Goal: Task Accomplishment & Management: Use online tool/utility

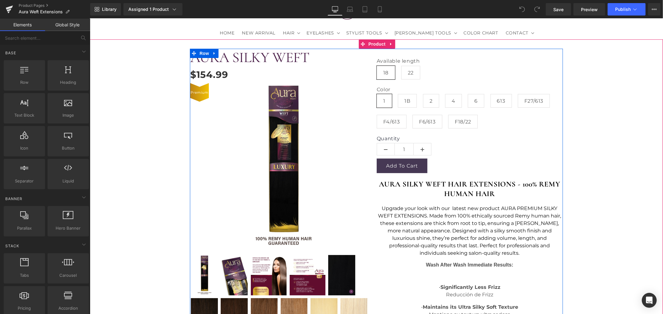
scroll to position [69, 0]
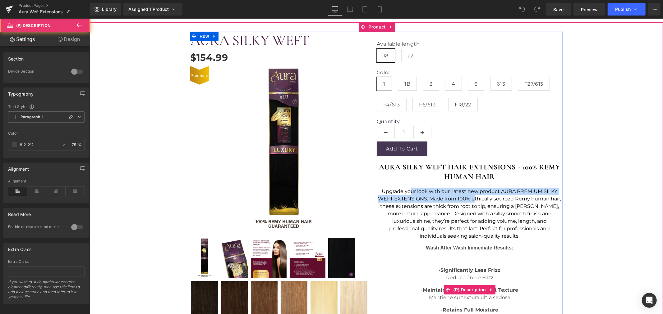
drag, startPoint x: 407, startPoint y: 191, endPoint x: 472, endPoint y: 198, distance: 65.3
click at [472, 198] on span "Upgrade your look with our latest new product AURA PREMIUM SILKY WEFT EXTENSION…" at bounding box center [469, 213] width 183 height 51
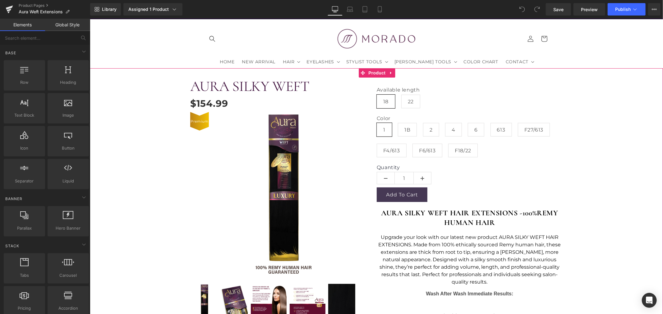
scroll to position [34, 0]
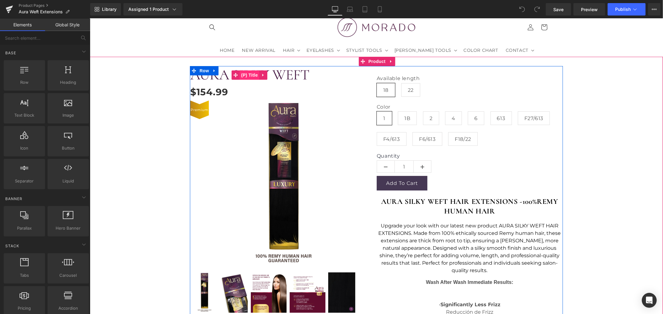
click at [248, 75] on span "(P) Title" at bounding box center [249, 74] width 20 height 9
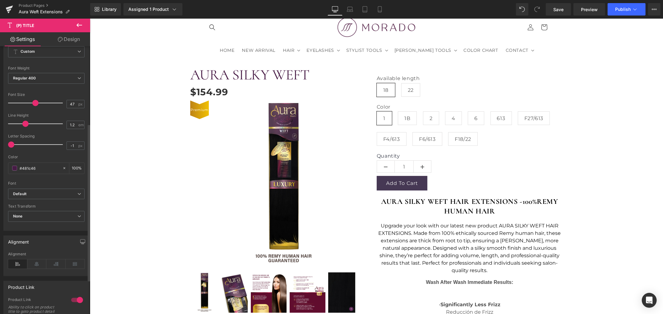
scroll to position [138, 0]
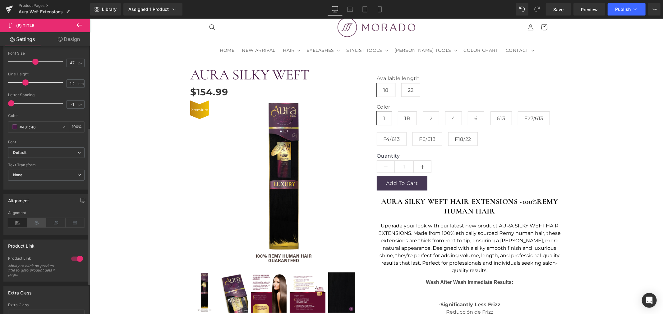
click at [37, 223] on icon at bounding box center [36, 222] width 19 height 9
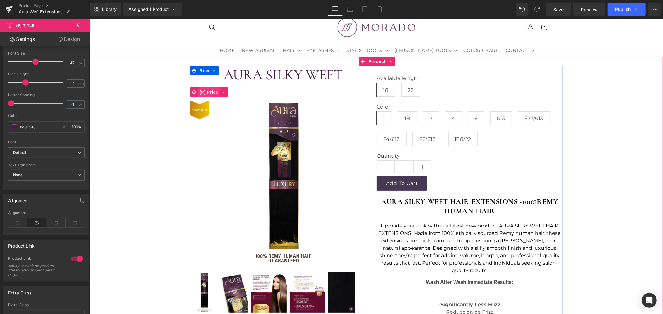
click at [207, 91] on span "(P) Price" at bounding box center [209, 91] width 22 height 9
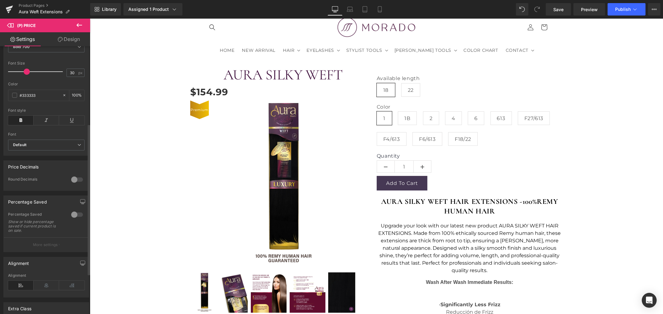
scroll to position [172, 0]
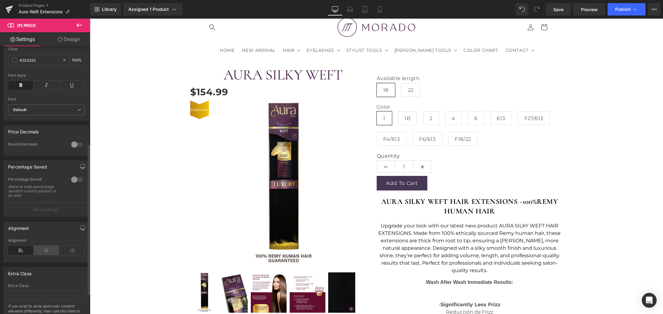
click at [45, 255] on icon at bounding box center [46, 250] width 25 height 9
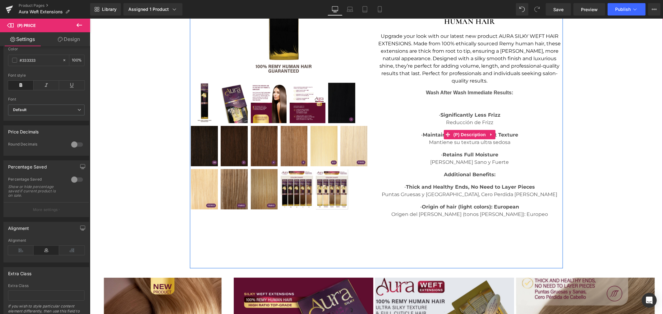
scroll to position [311, 0]
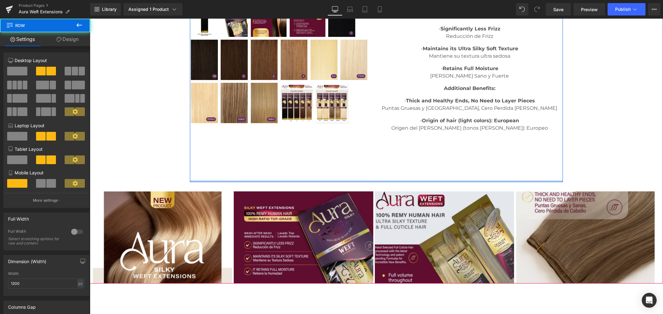
drag, startPoint x: 372, startPoint y: 181, endPoint x: 371, endPoint y: 156, distance: 25.9
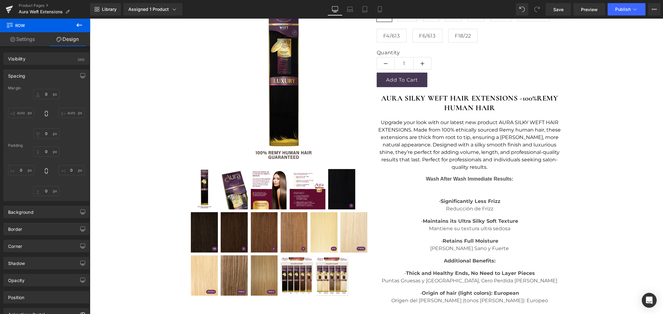
scroll to position [0, 0]
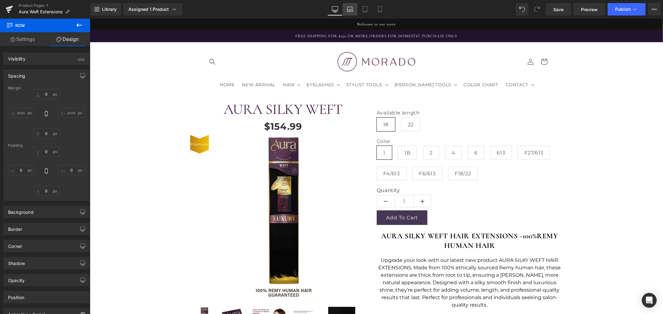
click at [349, 9] on icon at bounding box center [350, 9] width 6 height 6
type input "0"
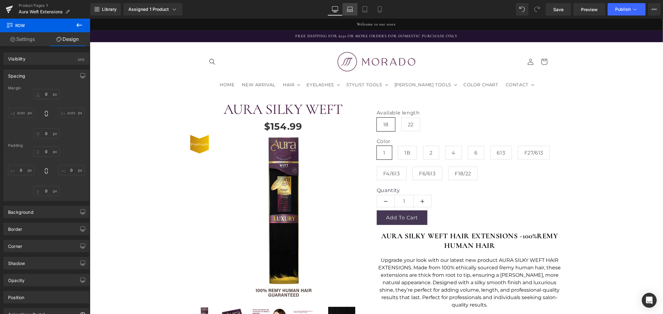
type input "10"
type input "0"
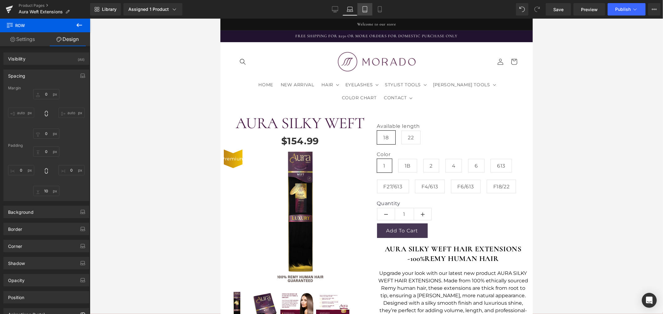
click at [361, 13] on link "Tablet" at bounding box center [364, 9] width 15 height 12
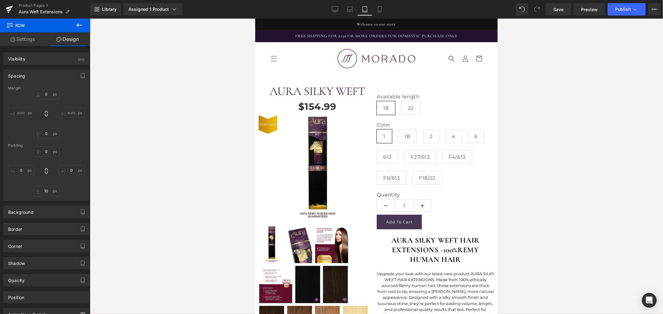
type input "0"
type input "10"
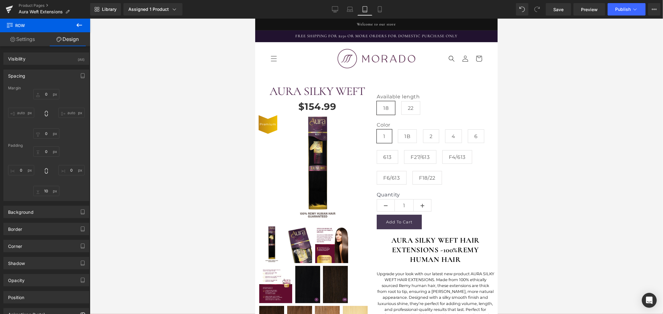
type input "0"
click at [378, 11] on icon at bounding box center [380, 9] width 6 height 6
type input "0"
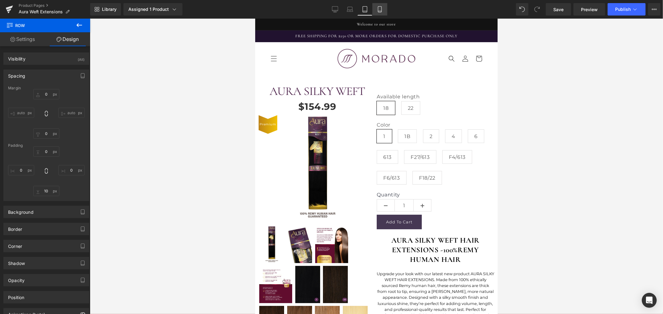
type input "0"
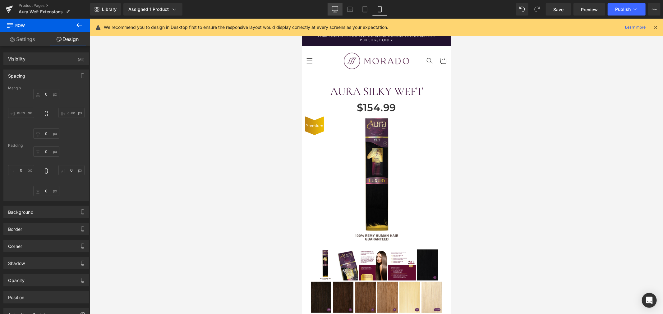
click at [335, 8] on icon at bounding box center [335, 9] width 6 height 6
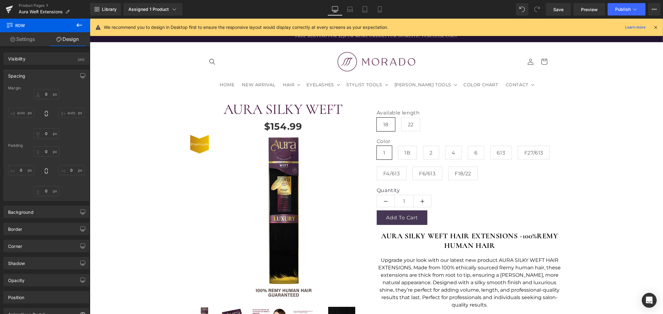
type input "0"
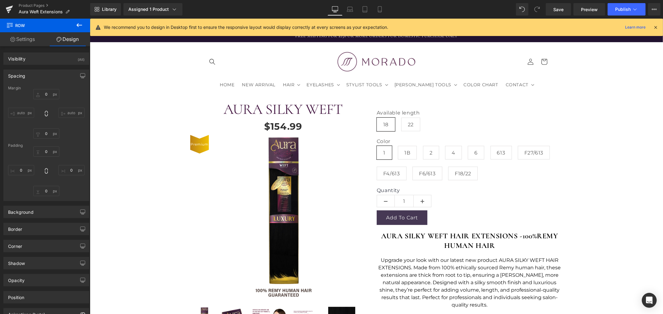
type input "0"
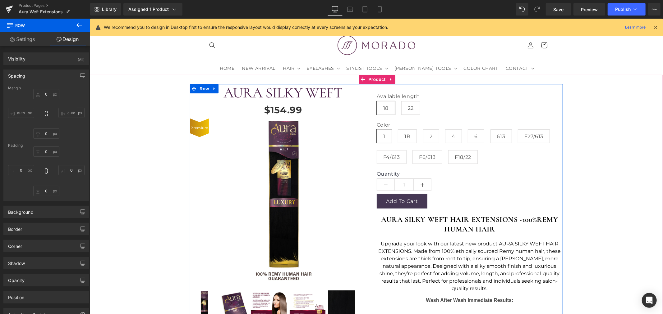
click at [461, 222] on strong "AURA SILKY WEFT HAIR EXTENSIONS -" at bounding box center [451, 219] width 141 height 9
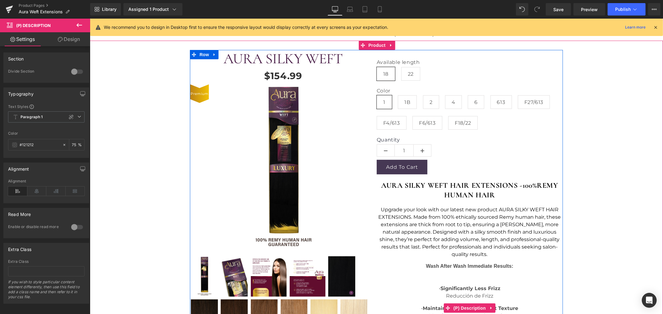
scroll to position [51, 0]
click at [470, 308] on span "(P) Description" at bounding box center [468, 307] width 35 height 9
click at [464, 196] on strong "REMY HUMAN HAIR" at bounding box center [501, 189] width 114 height 19
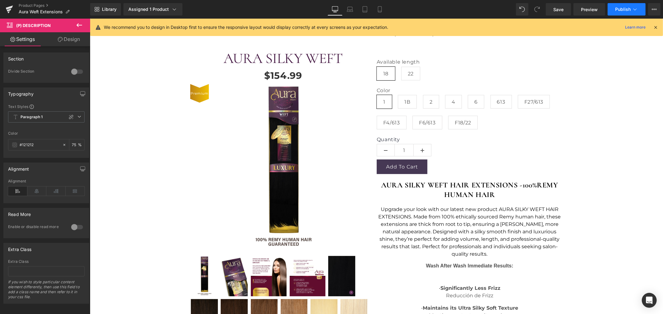
click at [619, 8] on span "Publish" at bounding box center [623, 9] width 16 height 5
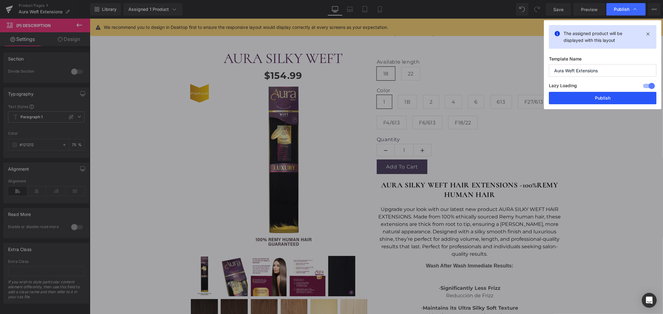
click at [582, 101] on button "Publish" at bounding box center [602, 98] width 107 height 12
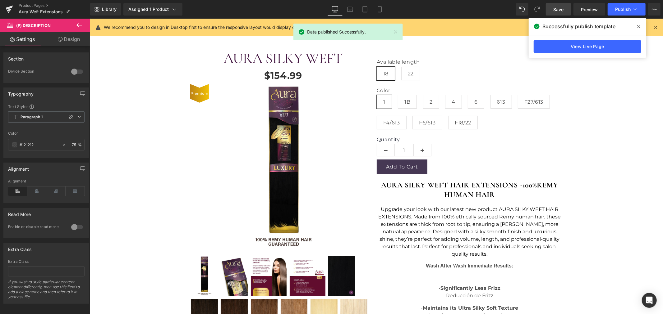
click at [565, 11] on link "Save" at bounding box center [558, 9] width 25 height 12
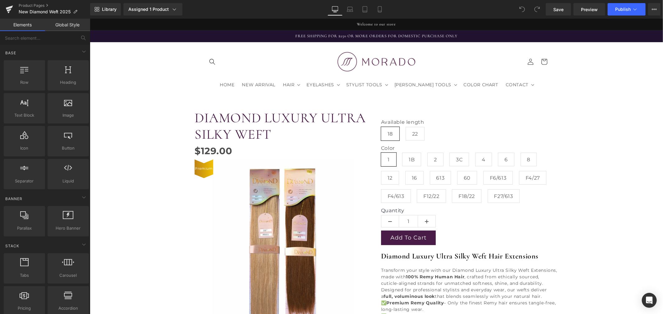
click at [229, 123] on link "DIAMOND LUXURY ULTRA SILKY WEFT" at bounding box center [282, 126] width 177 height 33
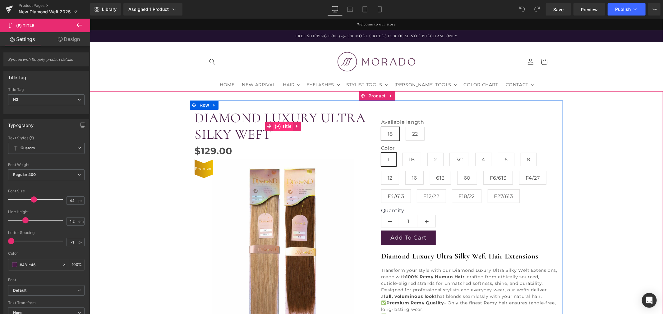
click at [282, 128] on span "(P) Title" at bounding box center [283, 125] width 20 height 9
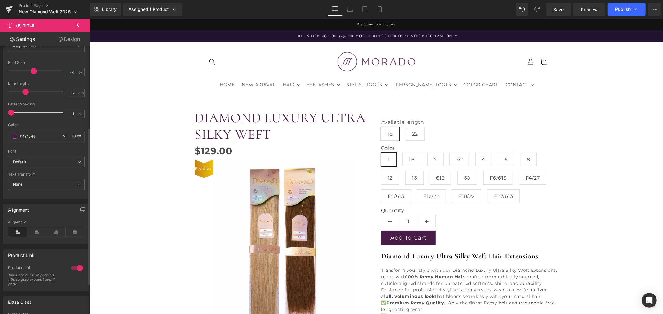
scroll to position [138, 0]
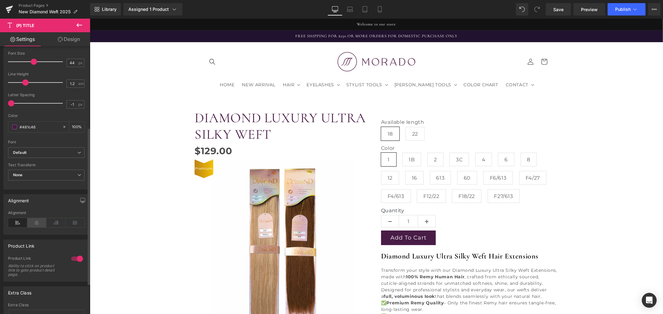
click at [36, 224] on icon at bounding box center [36, 222] width 19 height 9
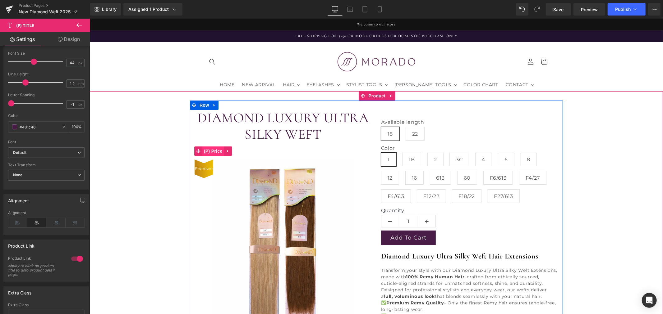
click at [209, 151] on span "(P) Price" at bounding box center [213, 150] width 22 height 9
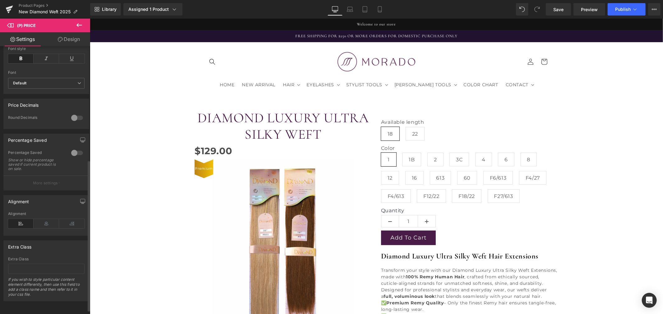
scroll to position [209, 0]
click at [44, 221] on icon at bounding box center [46, 223] width 25 height 9
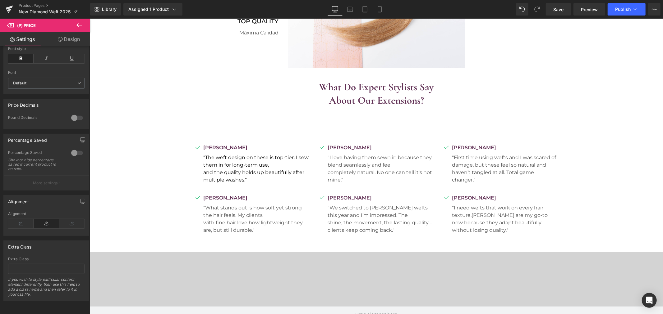
scroll to position [897, 0]
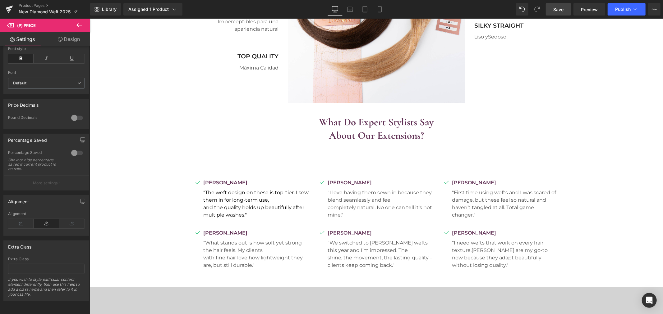
click at [561, 11] on span "Save" at bounding box center [558, 9] width 10 height 7
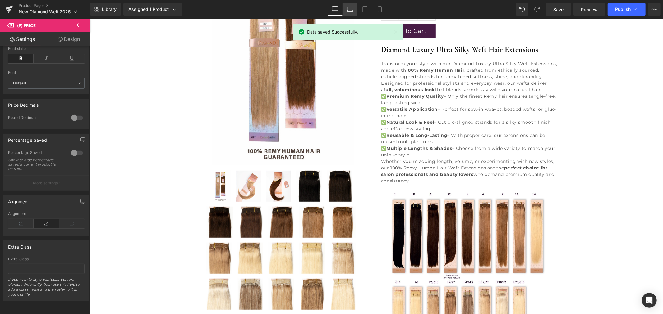
click at [350, 11] on icon at bounding box center [350, 9] width 6 height 6
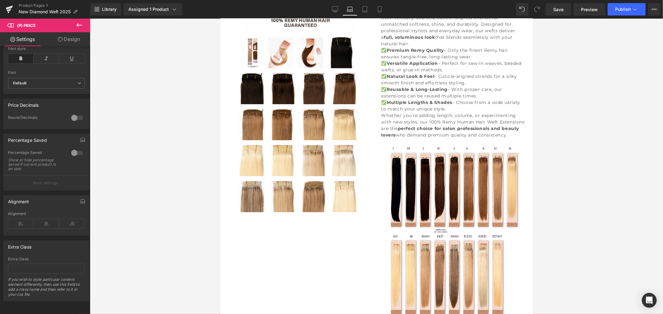
scroll to position [445, 0]
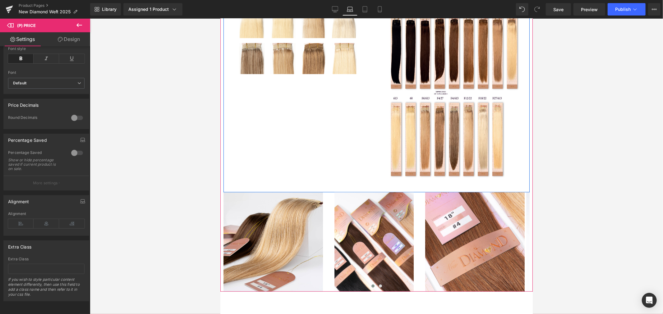
click at [420, 111] on img at bounding box center [453, 93] width 144 height 186
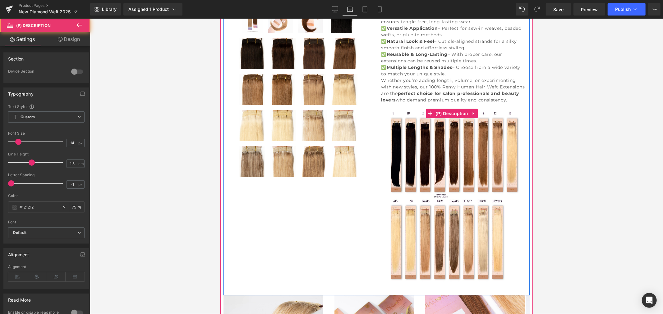
scroll to position [342, 0]
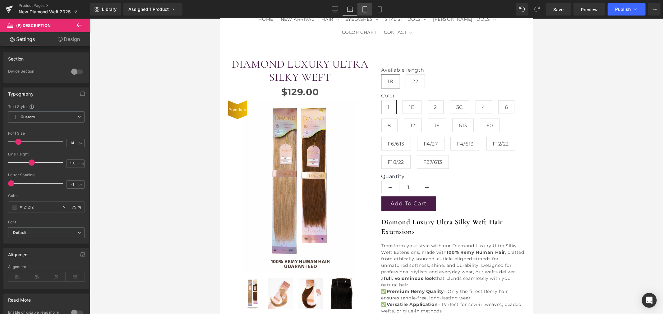
click at [362, 10] on icon at bounding box center [365, 9] width 6 height 6
type input "75"
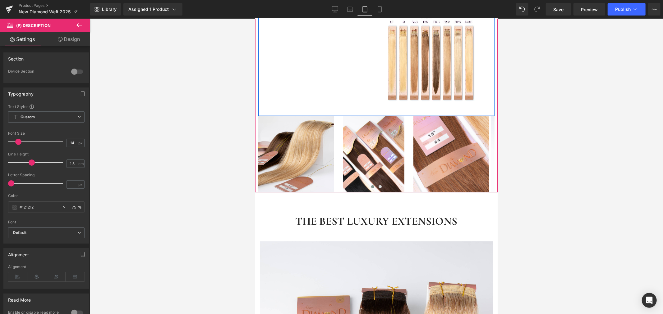
scroll to position [487, 0]
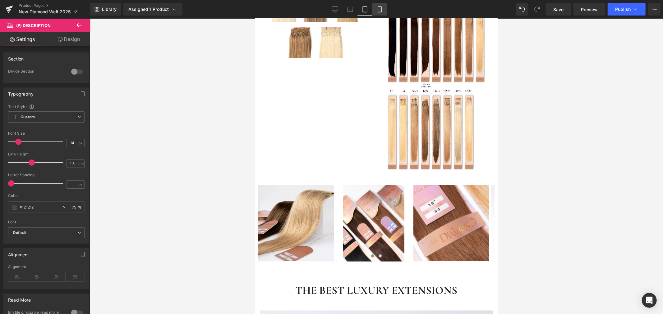
click at [378, 11] on icon at bounding box center [379, 11] width 3 height 0
type input "75"
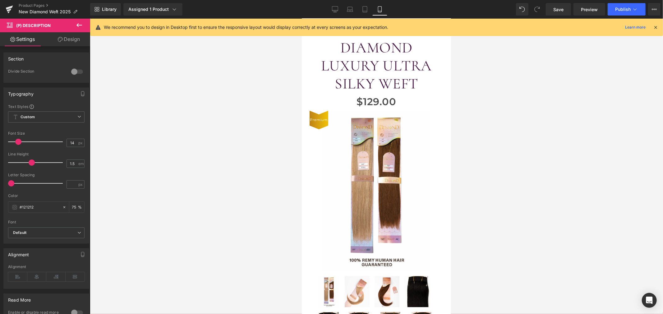
scroll to position [5, 0]
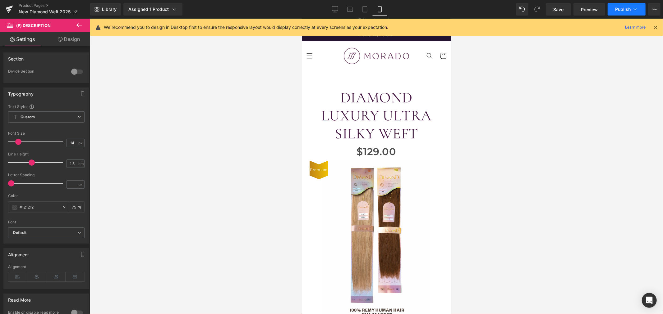
click at [619, 11] on span "Publish" at bounding box center [623, 9] width 16 height 5
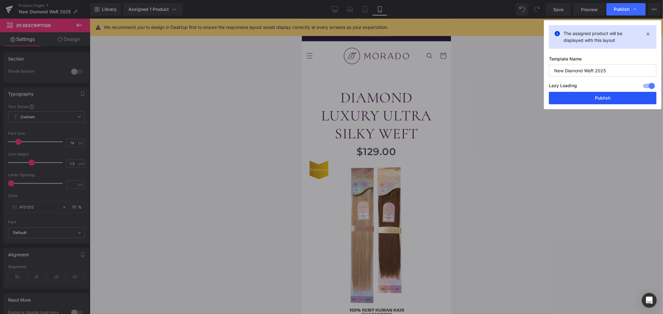
click at [599, 96] on button "Publish" at bounding box center [602, 98] width 107 height 12
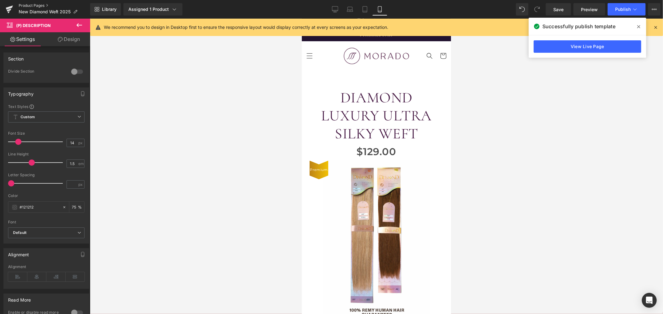
click at [28, 5] on link "Product Pages" at bounding box center [54, 5] width 71 height 5
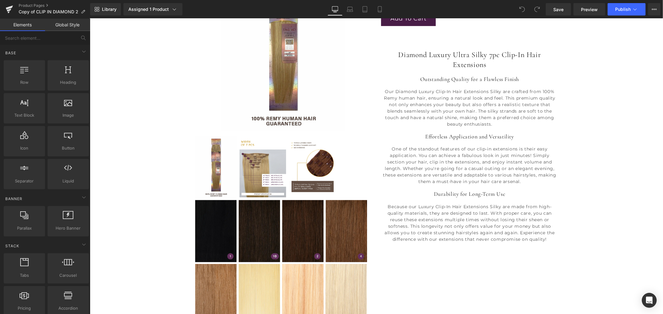
scroll to position [138, 0]
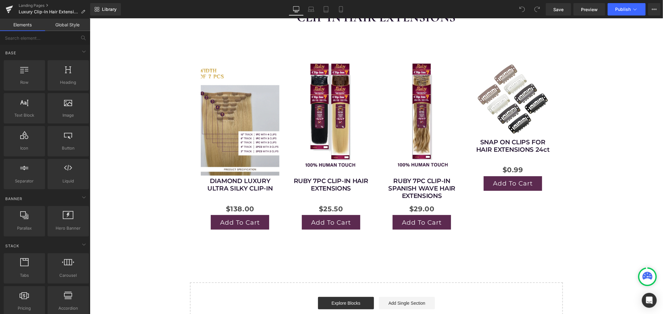
scroll to position [138, 0]
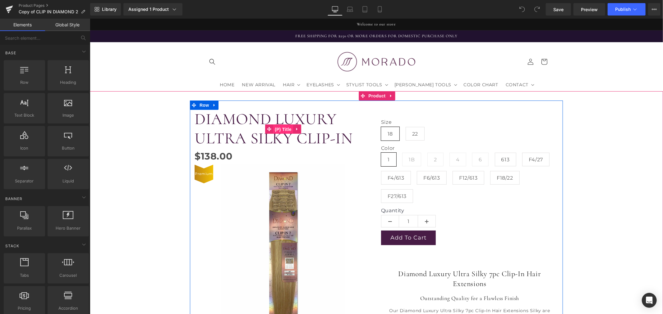
click at [281, 128] on span "(P) Title" at bounding box center [283, 129] width 20 height 9
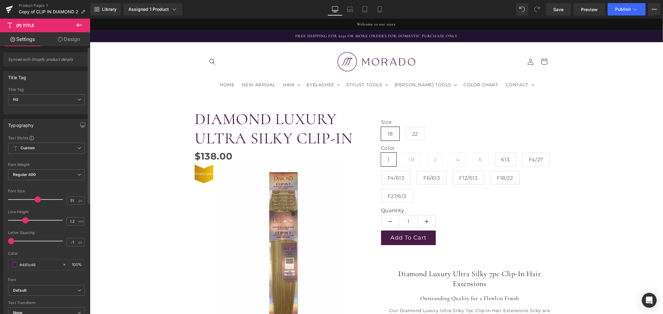
type input "42"
click at [32, 200] on div at bounding box center [37, 200] width 52 height 12
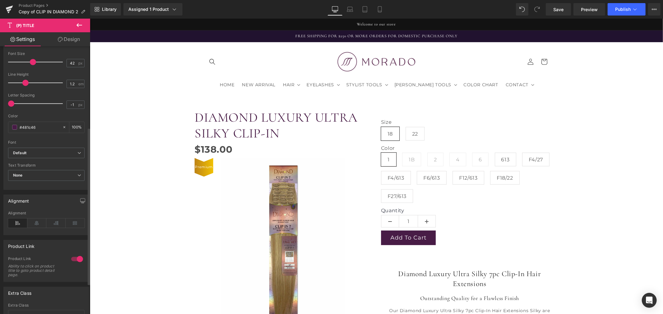
scroll to position [138, 0]
click at [35, 222] on icon at bounding box center [36, 222] width 19 height 9
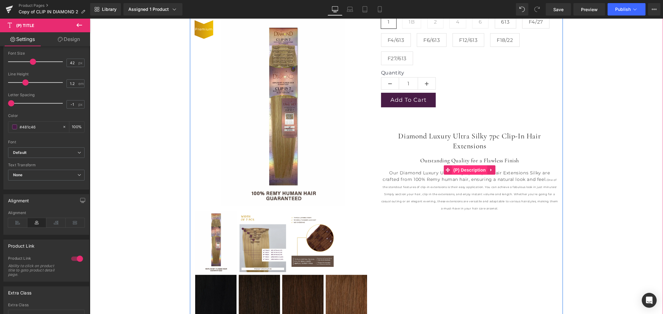
click at [468, 169] on span "(P) Description" at bounding box center [468, 169] width 35 height 9
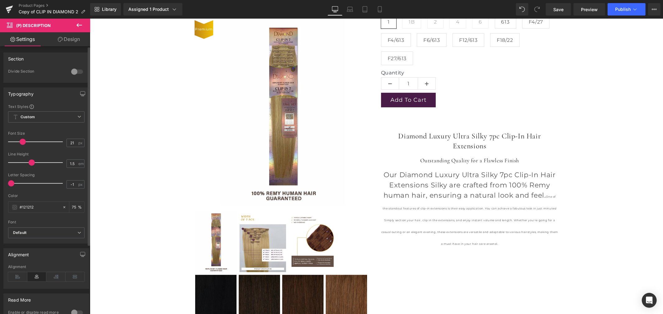
type input "20"
click at [23, 142] on span at bounding box center [21, 142] width 6 height 6
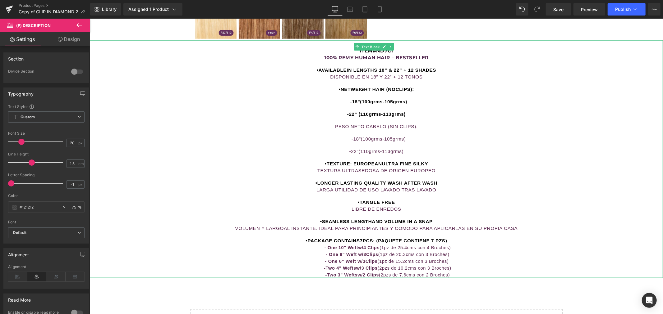
scroll to position [552, 0]
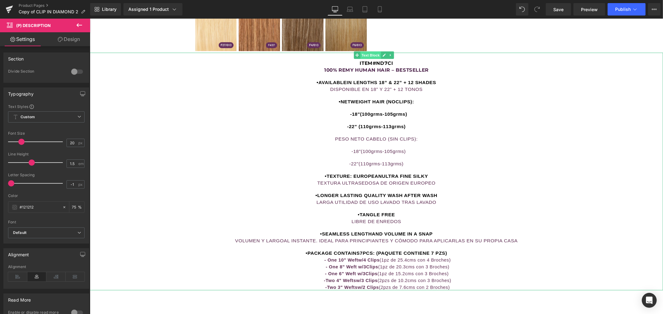
click at [371, 56] on span "Text Block" at bounding box center [370, 54] width 21 height 7
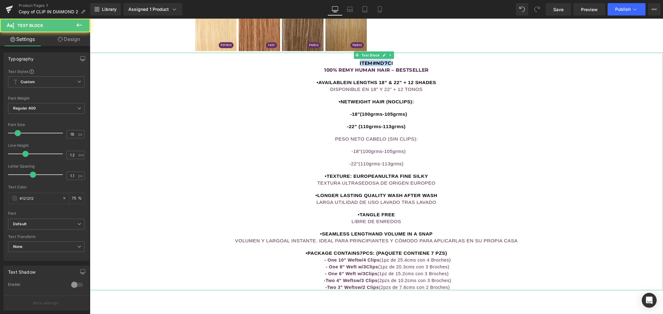
drag, startPoint x: 388, startPoint y: 62, endPoint x: 352, endPoint y: 63, distance: 36.4
click at [352, 63] on p "ITEM#ND7CI" at bounding box center [375, 62] width 573 height 7
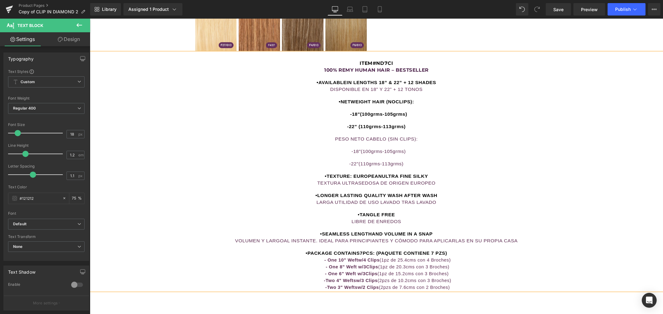
click at [420, 75] on div "ITEM#ND7CI 100% REMY HUMAN HAIR – BESTSELLER •AVAILABLEIN LENGTHS 18” & 22” + 1…" at bounding box center [375, 172] width 573 height 238
drag, startPoint x: 406, startPoint y: 61, endPoint x: 340, endPoint y: 63, distance: 65.9
click at [340, 63] on p "ITEM#ND7CI" at bounding box center [375, 62] width 573 height 7
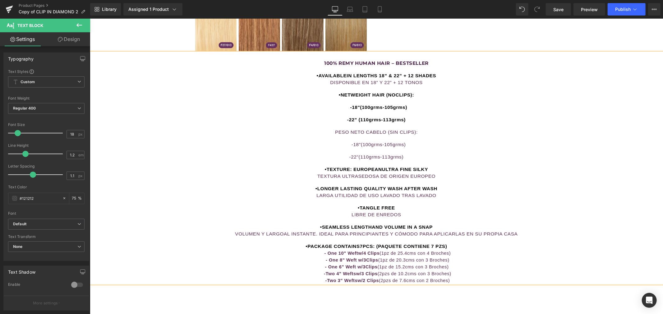
click at [355, 253] on span "- One 10" Weftw/4 Clips" at bounding box center [351, 253] width 55 height 5
click at [355, 274] on span "-Two 4" Weftsw/3 Clips" at bounding box center [350, 273] width 54 height 5
click at [355, 281] on span "-Two 3" Weftsw/2 Clips" at bounding box center [352, 280] width 54 height 5
click at [362, 262] on span "- One 8" Weft w/3Clips" at bounding box center [351, 260] width 53 height 5
click at [363, 267] on span "- One 6" Weft w/3Clips" at bounding box center [351, 266] width 53 height 5
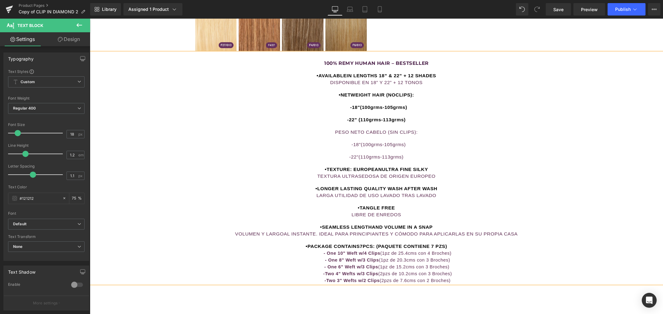
click at [365, 275] on span "-Two 4" Wefts w/3 Clips" at bounding box center [350, 273] width 55 height 5
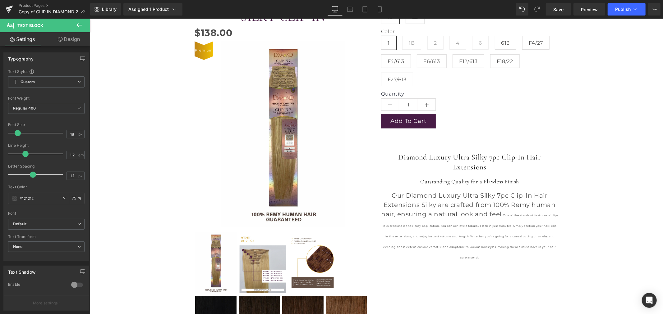
scroll to position [69, 0]
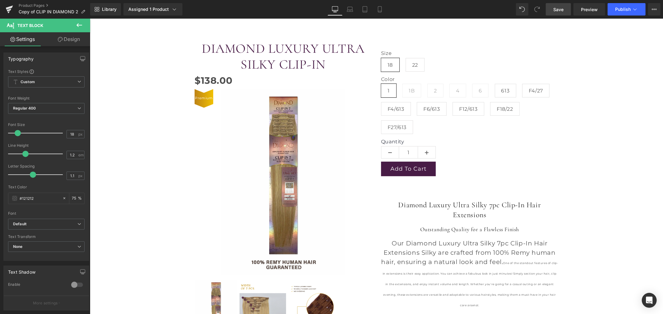
click at [560, 12] on span "Save" at bounding box center [558, 9] width 10 height 7
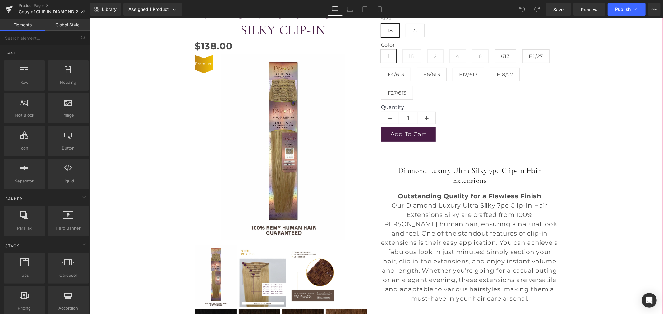
scroll to position [172, 0]
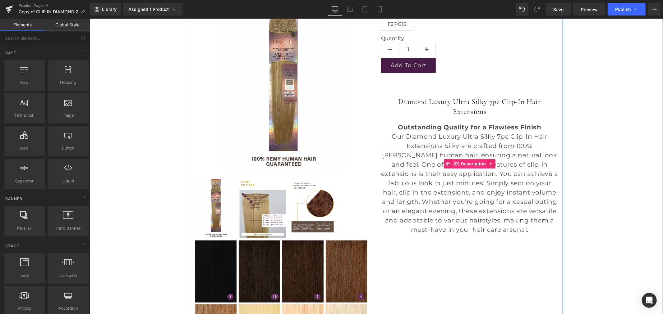
click at [456, 160] on span "(P) Description" at bounding box center [468, 163] width 35 height 9
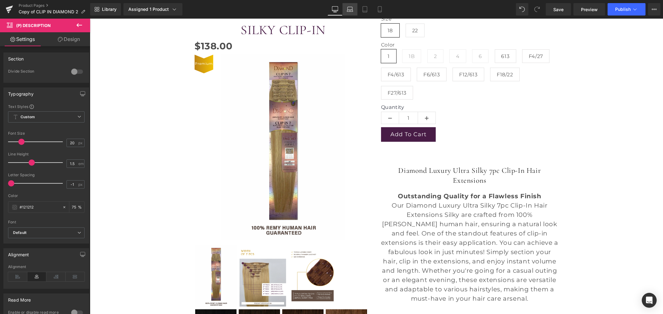
click at [349, 11] on icon at bounding box center [350, 9] width 6 height 6
type input "75"
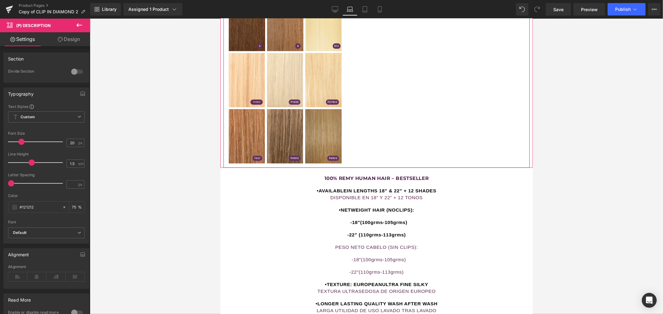
scroll to position [607, 0]
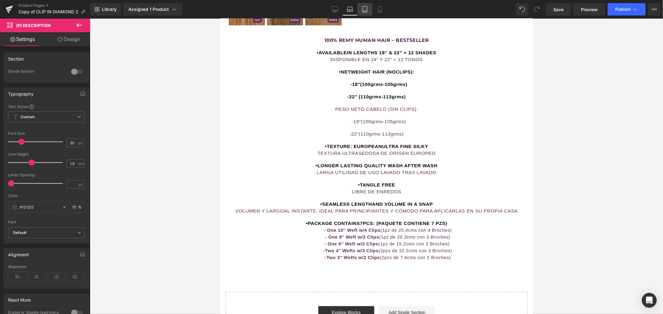
click at [366, 9] on icon at bounding box center [365, 9] width 6 height 6
type input "75"
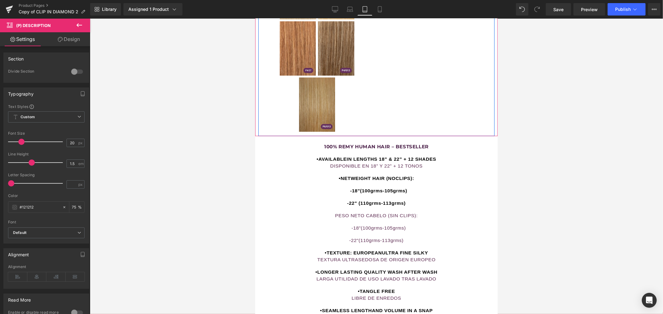
scroll to position [683, 0]
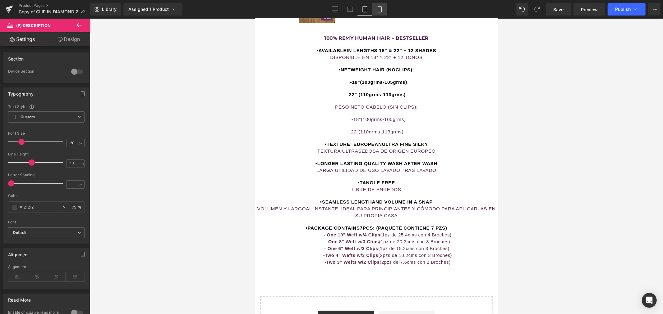
click at [378, 9] on icon at bounding box center [380, 9] width 6 height 6
type input "75"
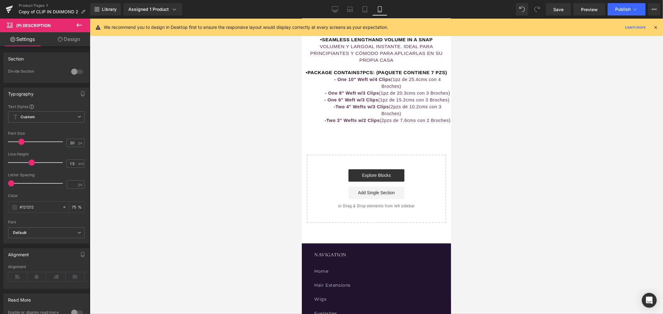
scroll to position [978, 0]
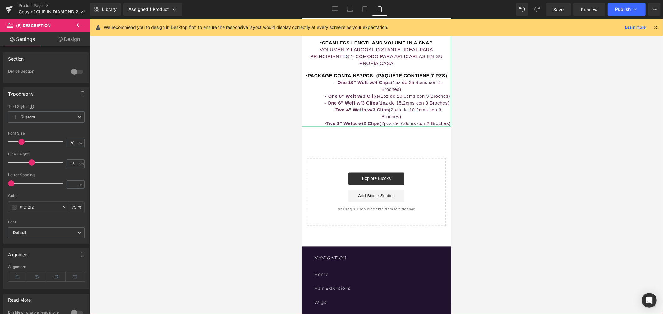
click at [350, 85] on span "- One 10" Weft w/4 Clips" at bounding box center [362, 82] width 57 height 5
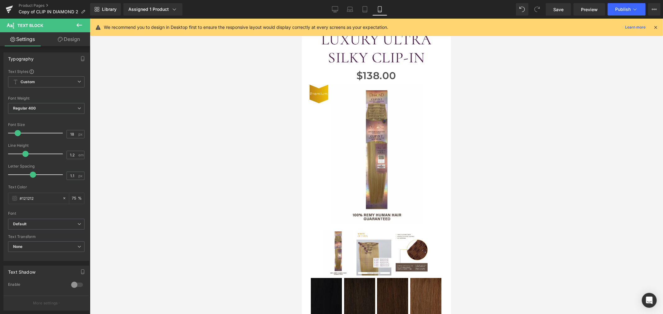
scroll to position [80, 0]
click at [336, 8] on icon at bounding box center [335, 9] width 6 height 6
type input "75"
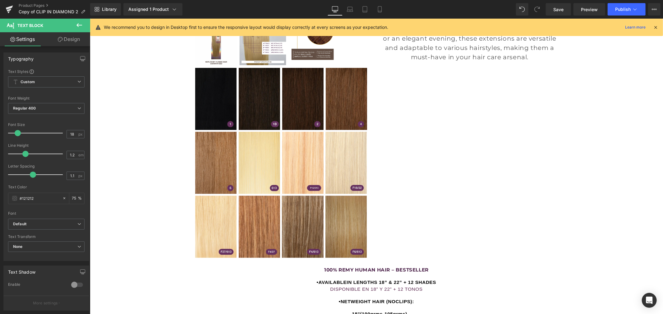
scroll to position [621, 0]
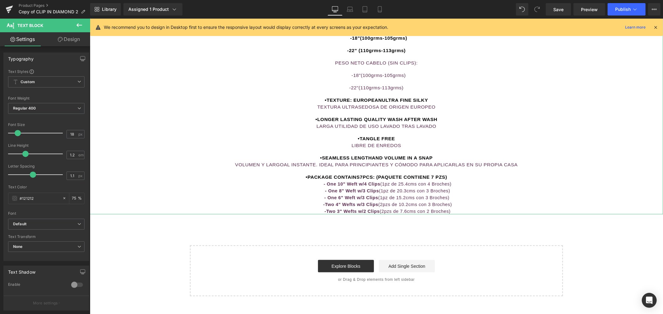
click at [346, 193] on span "- One 8" Weft w/3 Clips" at bounding box center [352, 190] width 54 height 5
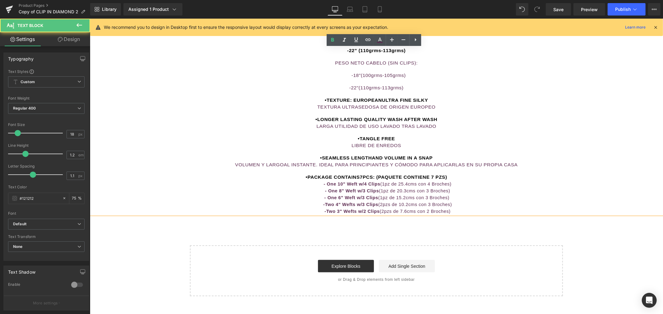
drag, startPoint x: 323, startPoint y: 185, endPoint x: 313, endPoint y: 185, distance: 9.9
click at [313, 185] on p "- One 10" Weft w/4 Clips (1pz de 25.4cms con 4 Broches)" at bounding box center [390, 183] width 543 height 7
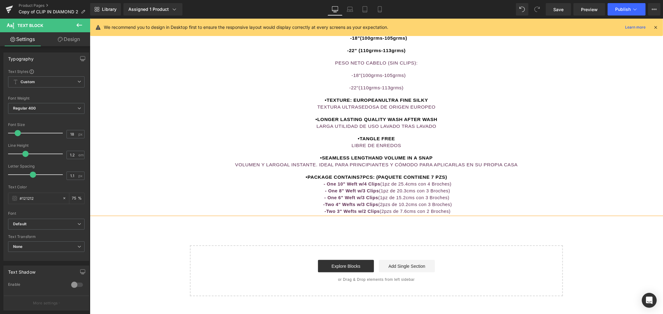
click at [310, 189] on p "- One 8" Weft w/3 Clips (1pz de 20.3cms con 3 Broches)" at bounding box center [390, 190] width 543 height 7
click at [318, 187] on p "- One 10" Weft w/4 Clips (1pz de 25.4cms con 4 Broches)" at bounding box center [390, 183] width 543 height 7
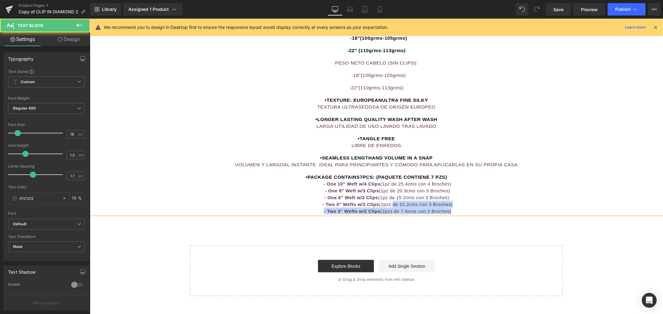
drag, startPoint x: 458, startPoint y: 212, endPoint x: 393, endPoint y: 205, distance: 64.9
click at [393, 205] on div "100% [PERSON_NAME] HUMAN HAIR – BESTSELLER •AVAILABLEIN LENGTHS 18” & 22” + 12 …" at bounding box center [375, 98] width 573 height 231
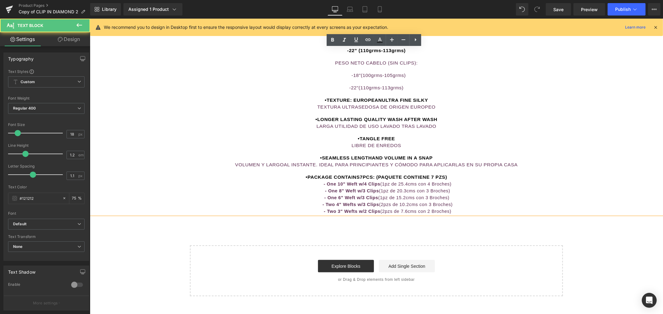
click at [374, 204] on span "- Two 4" Wefts w/3 Clips" at bounding box center [350, 204] width 57 height 5
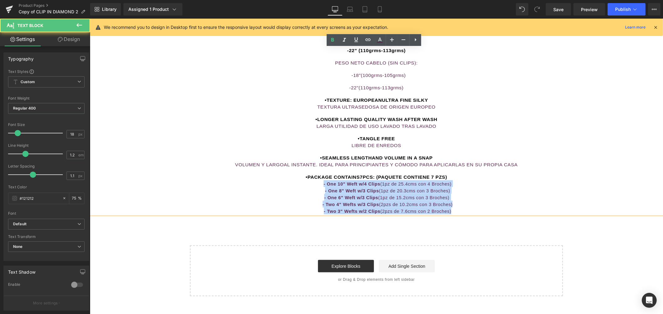
drag, startPoint x: 457, startPoint y: 212, endPoint x: 297, endPoint y: 187, distance: 162.0
click at [297, 187] on div "100% [PERSON_NAME] HUMAN HAIR – BESTSELLER •AVAILABLEIN LENGTHS 18” & 22” + 12 …" at bounding box center [375, 98] width 573 height 231
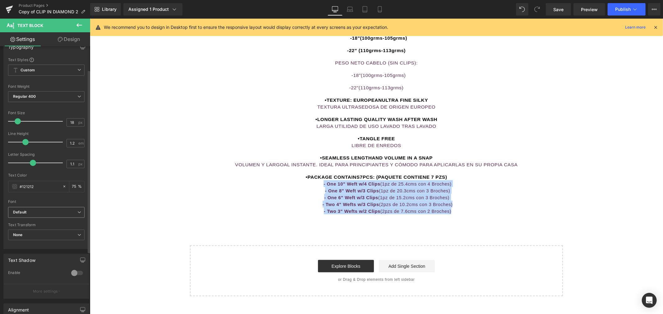
scroll to position [0, 0]
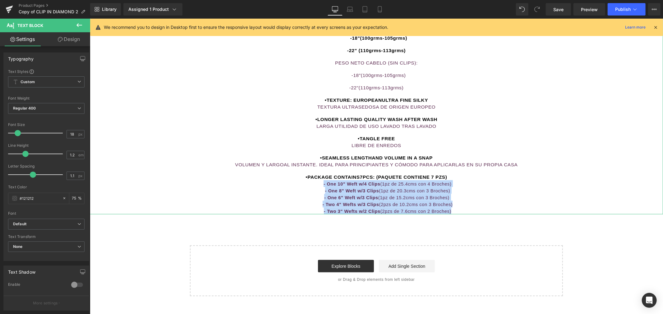
click at [363, 193] on span "- One 8" Weft w/3 Clips" at bounding box center [352, 190] width 54 height 5
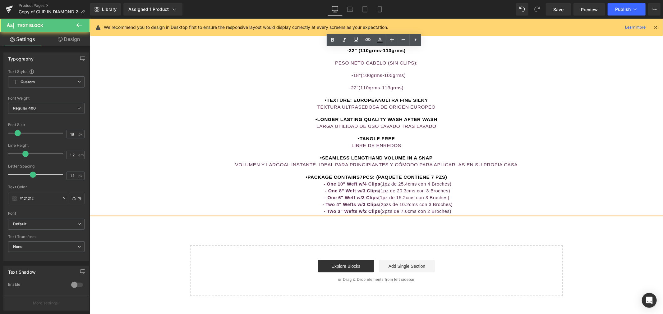
click at [334, 205] on span "- Two 4" Wefts w/3 Clips" at bounding box center [350, 204] width 57 height 5
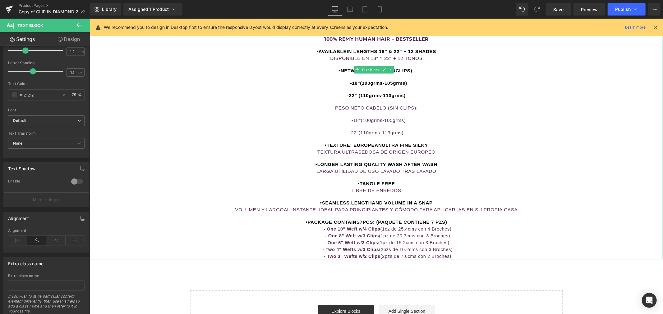
scroll to position [587, 0]
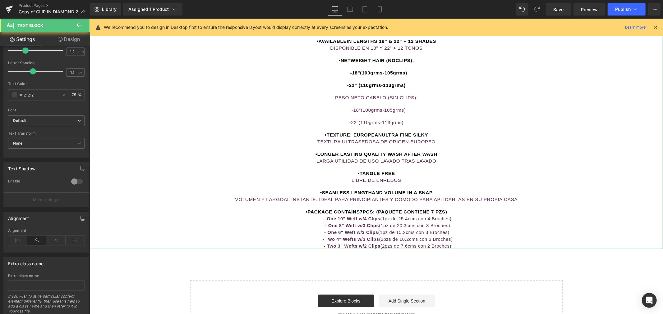
click at [461, 244] on p "- Two 3" Wefts w/2 Clips (2pzs de 7.6cms con 2 Broches)" at bounding box center [390, 245] width 543 height 7
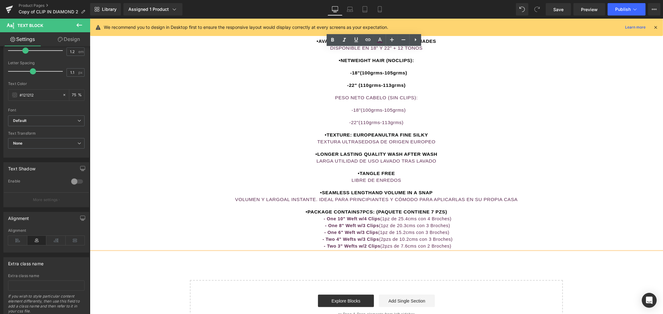
click at [358, 212] on span "•PACKAGE CONTAINS7PCS: (PAQUETE CONTIENE 7 PZS)" at bounding box center [375, 211] width 141 height 5
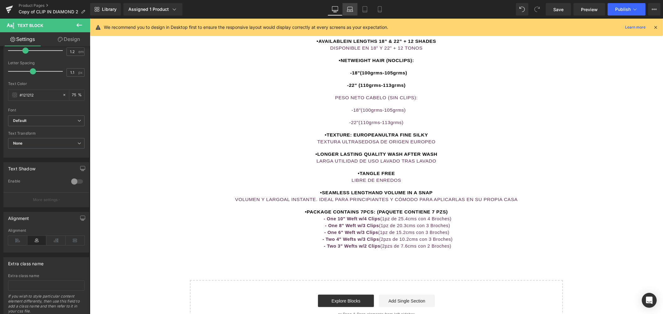
click at [352, 7] on icon at bounding box center [350, 9] width 6 height 6
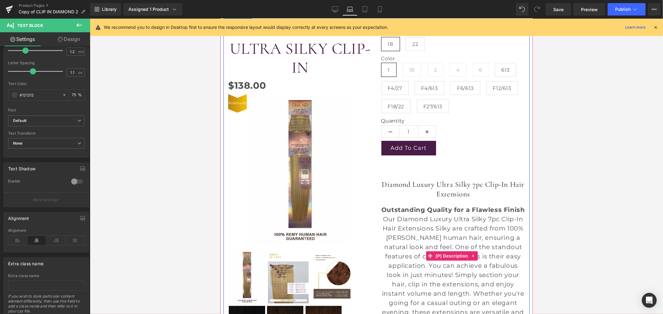
scroll to position [101, 0]
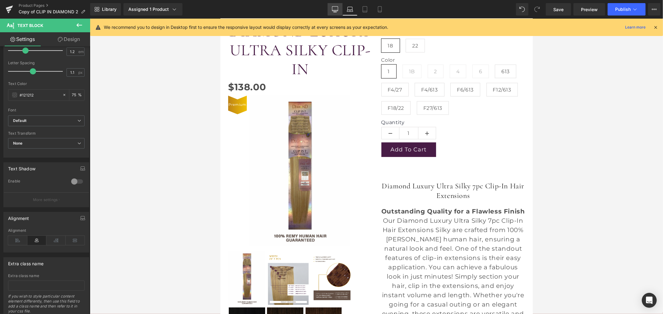
click at [336, 5] on link "Desktop" at bounding box center [334, 9] width 15 height 12
type input "75"
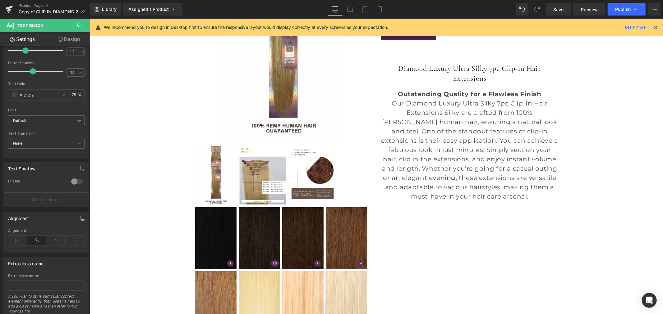
scroll to position [210, 0]
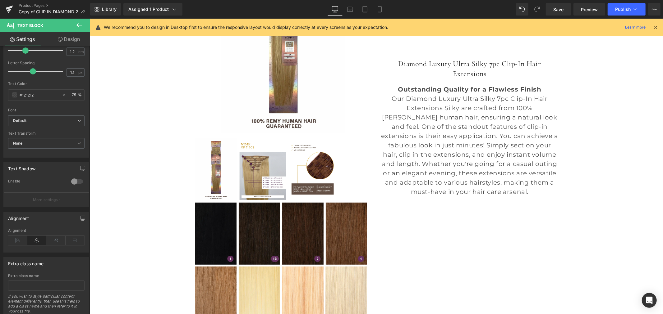
click at [475, 141] on span "Our Diamond Luxury Ultra Silky 7pc Clip-In Hair Extensions Silky are crafted fr…" at bounding box center [469, 145] width 177 height 101
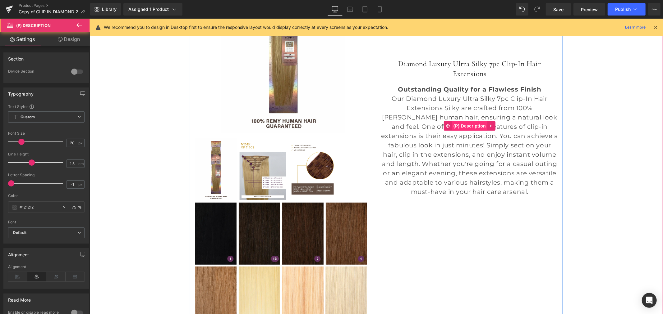
click at [470, 129] on span "(P) Description" at bounding box center [468, 125] width 35 height 9
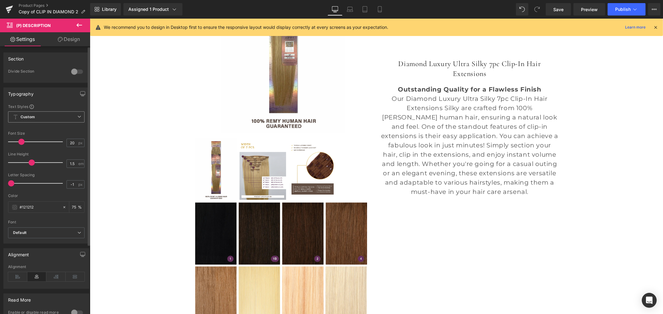
click at [47, 117] on span "Custom Setup Global Style" at bounding box center [46, 117] width 76 height 11
click at [47, 117] on span "Custom Setup Global Style" at bounding box center [45, 117] width 74 height 11
click at [32, 232] on b "Default" at bounding box center [45, 233] width 64 height 5
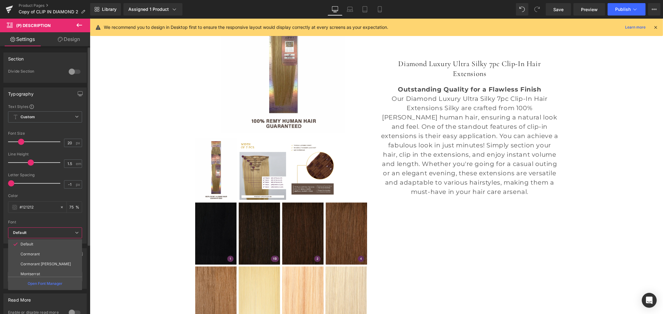
click at [32, 232] on b "Default" at bounding box center [44, 233] width 62 height 5
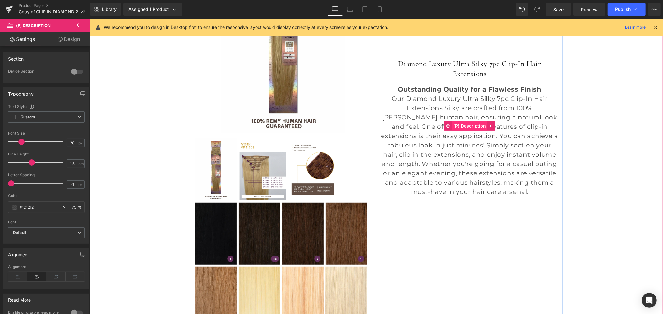
click at [466, 123] on span "(P) Description" at bounding box center [468, 125] width 35 height 9
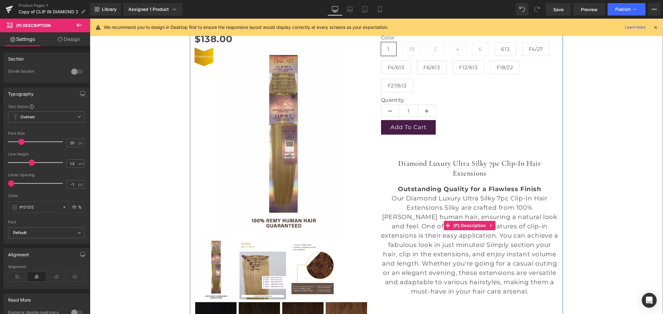
scroll to position [107, 0]
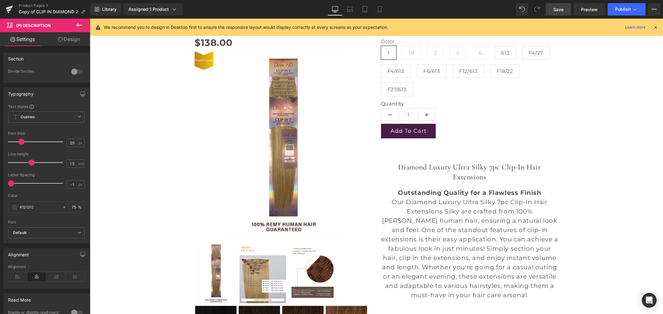
click at [559, 13] on link "Save" at bounding box center [558, 9] width 25 height 12
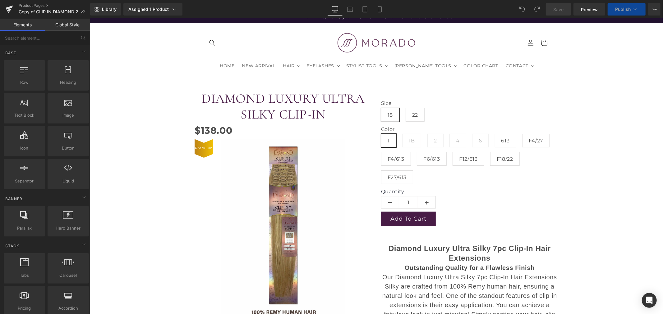
scroll to position [103, 0]
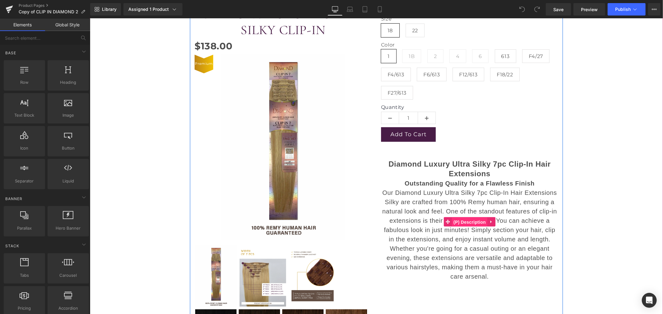
click at [473, 220] on span "(P) Description" at bounding box center [468, 221] width 35 height 9
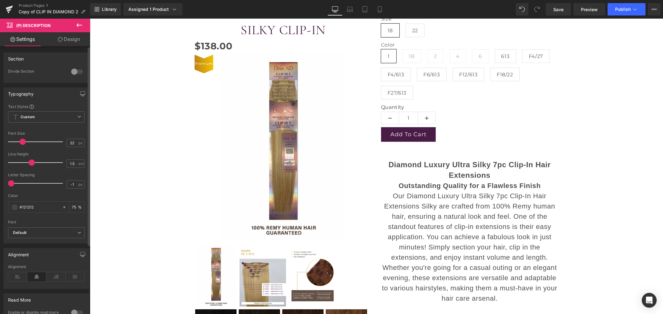
type input "20"
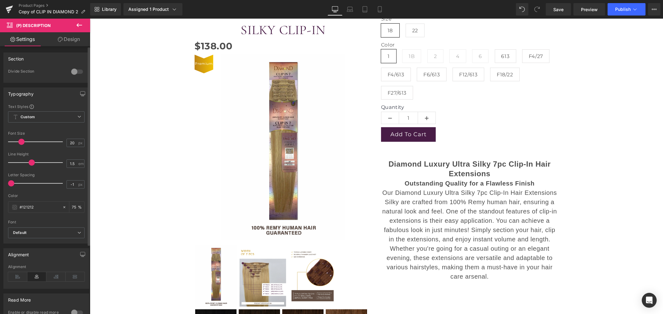
click at [21, 142] on span at bounding box center [21, 142] width 6 height 6
type input "0"
drag, startPoint x: 12, startPoint y: 183, endPoint x: 23, endPoint y: 185, distance: 10.4
click at [23, 185] on span at bounding box center [21, 183] width 6 height 6
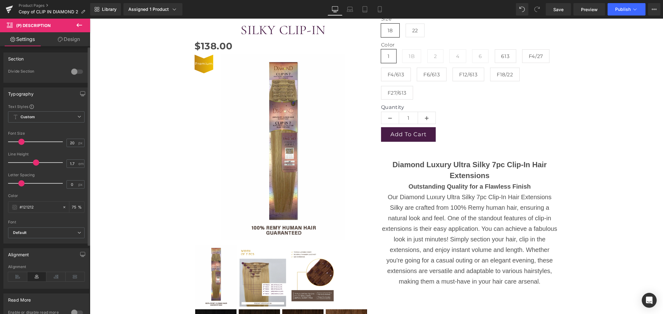
type input "1.8"
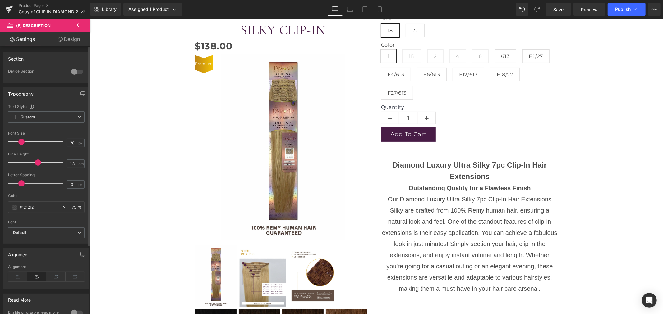
drag, startPoint x: 31, startPoint y: 165, endPoint x: 36, endPoint y: 165, distance: 5.0
click at [36, 165] on span at bounding box center [38, 163] width 6 height 6
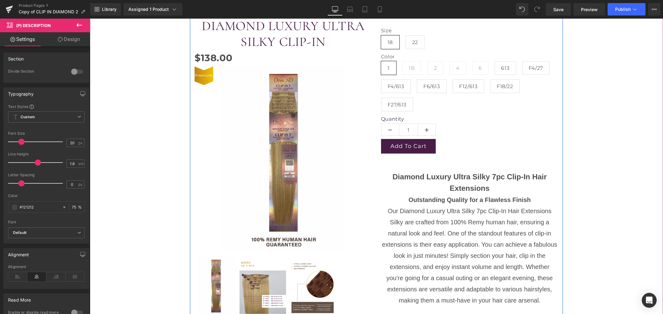
scroll to position [34, 0]
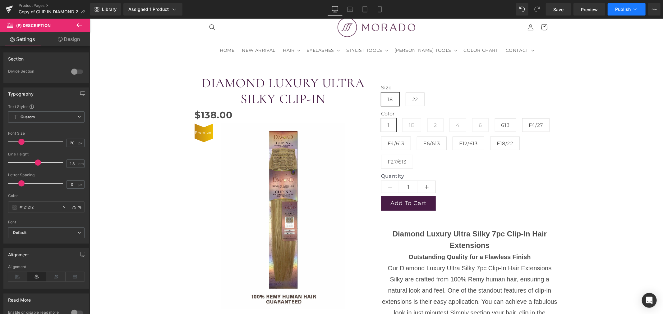
click at [624, 9] on span "Publish" at bounding box center [623, 9] width 16 height 5
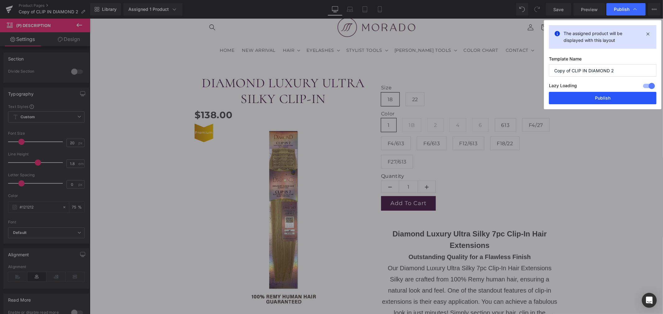
click at [585, 98] on button "Publish" at bounding box center [602, 98] width 107 height 12
